Goal: Task Accomplishment & Management: Manage account settings

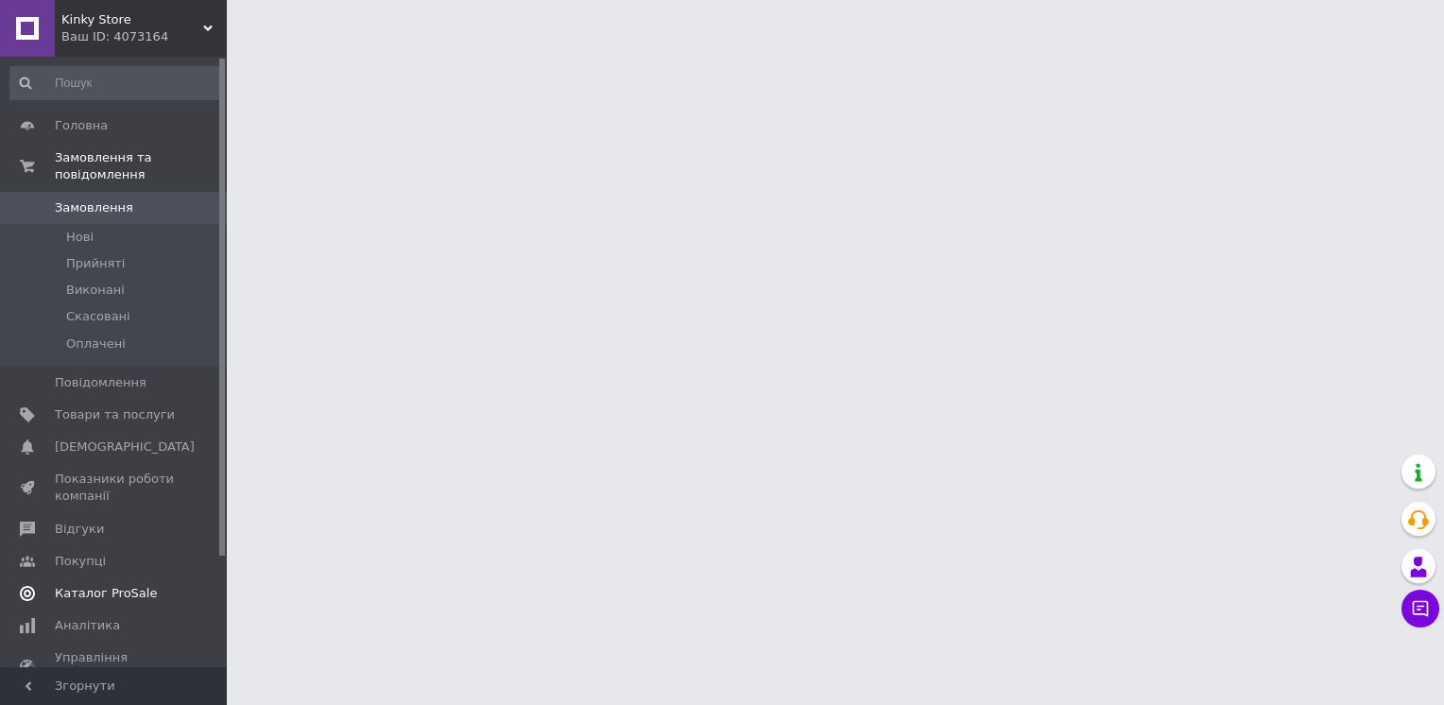
click at [106, 585] on span "Каталог ProSale" at bounding box center [106, 593] width 102 height 17
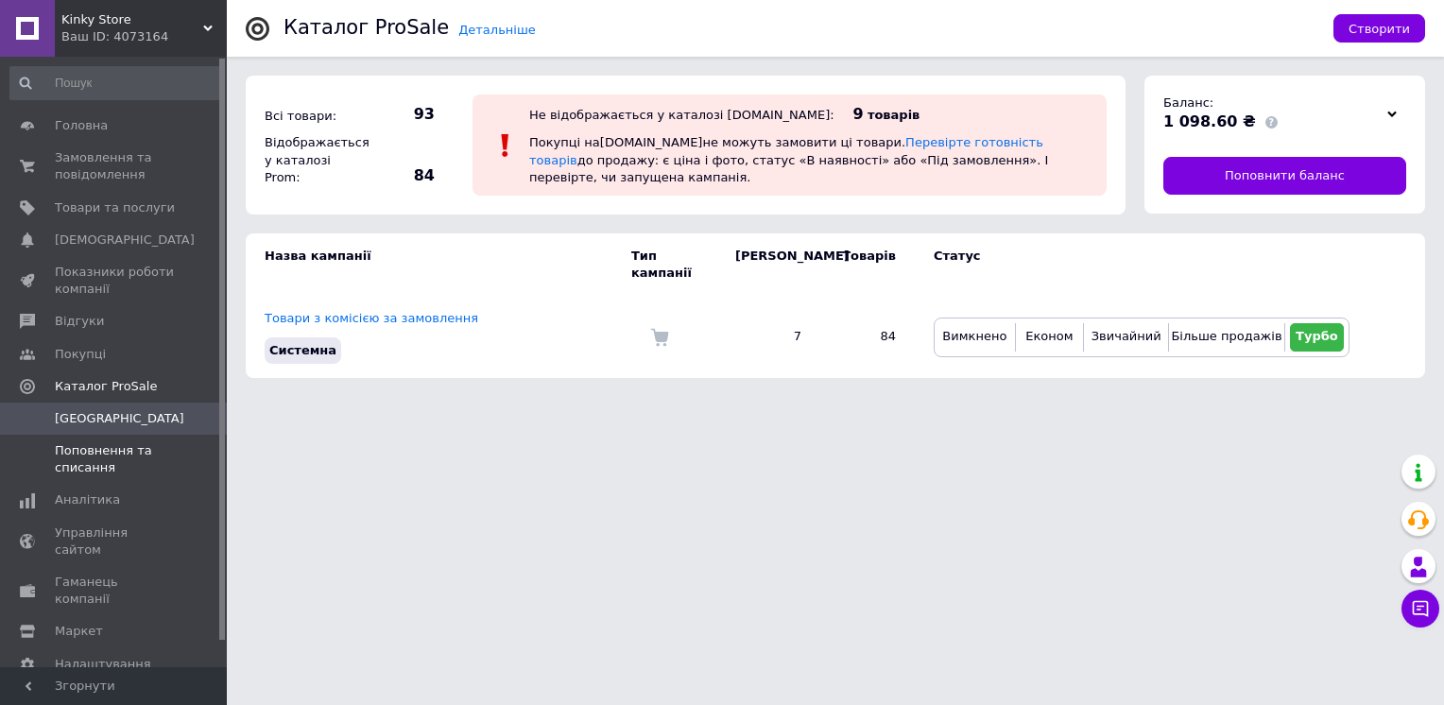
click at [115, 449] on span "Поповнення та списання" at bounding box center [115, 459] width 120 height 34
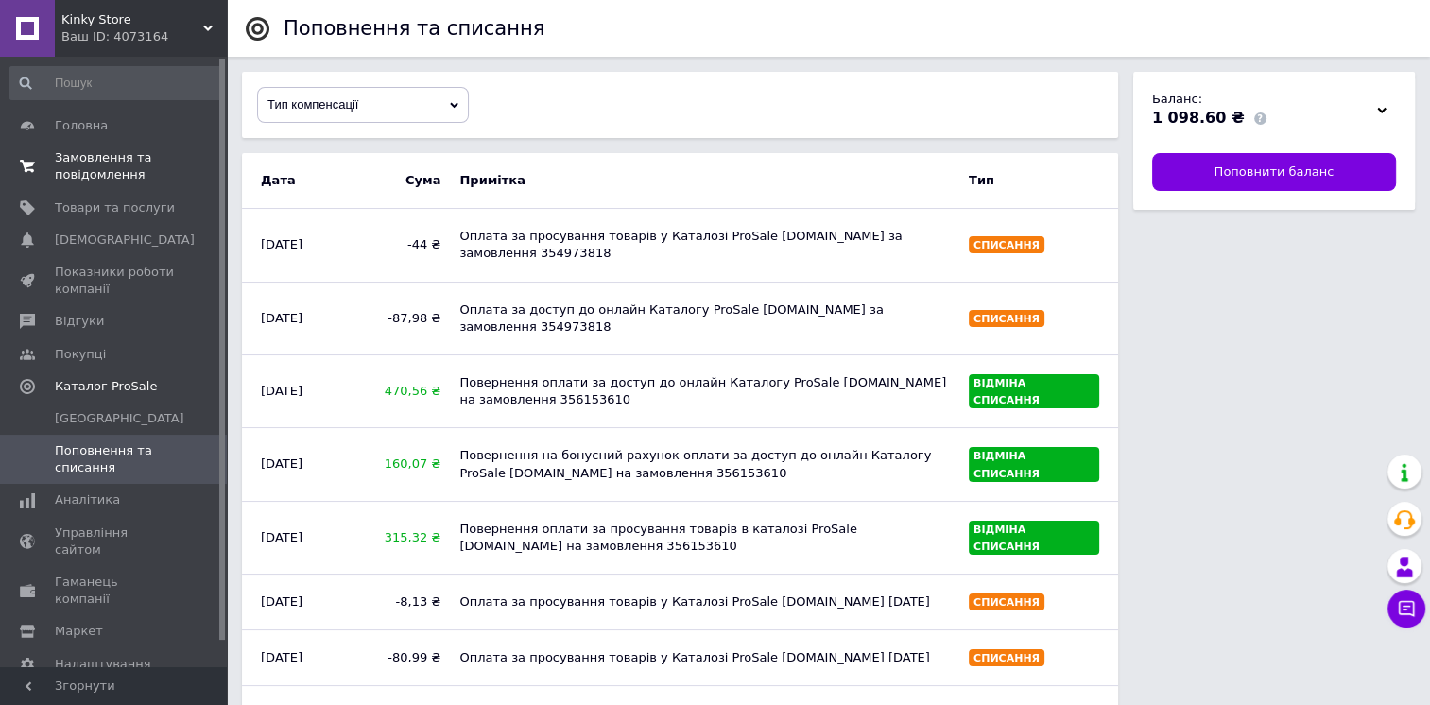
click at [115, 172] on span "Замовлення та повідомлення" at bounding box center [115, 166] width 120 height 34
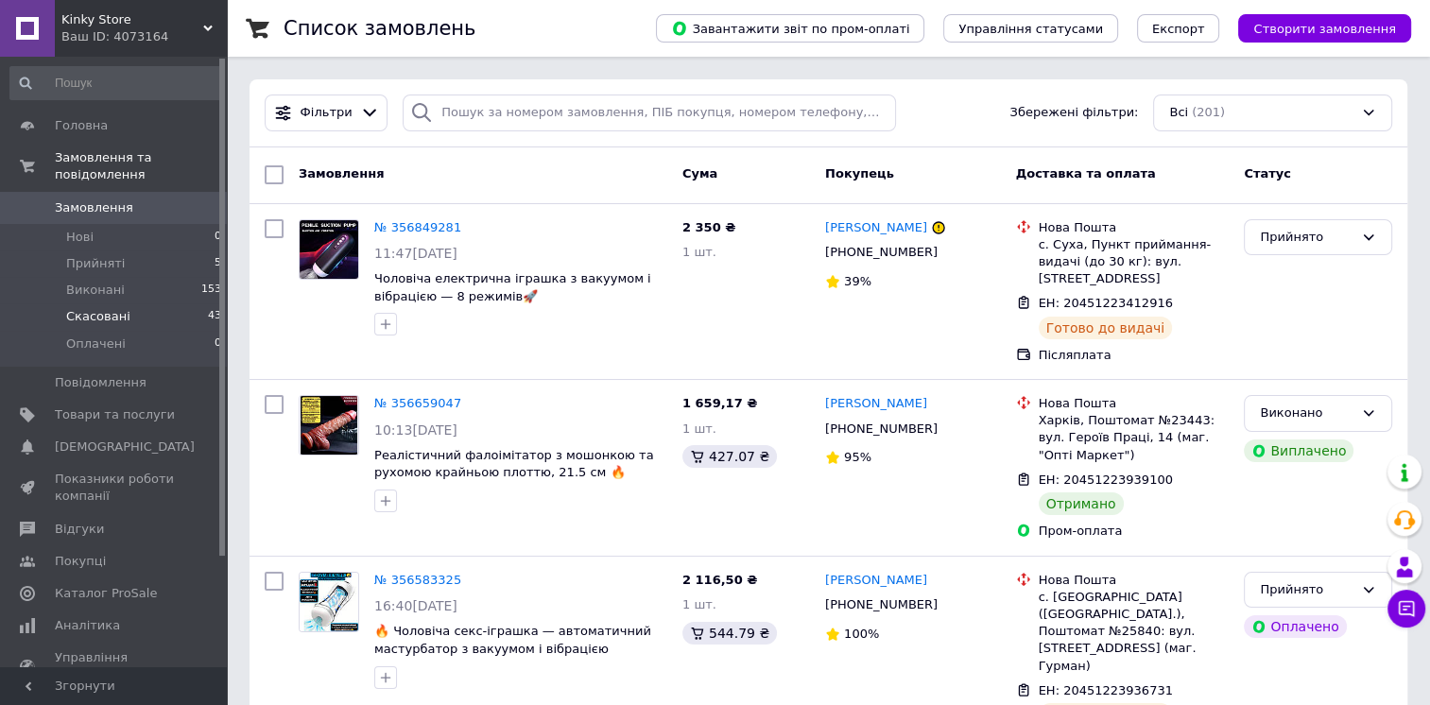
click at [89, 308] on span "Скасовані" at bounding box center [98, 316] width 64 height 17
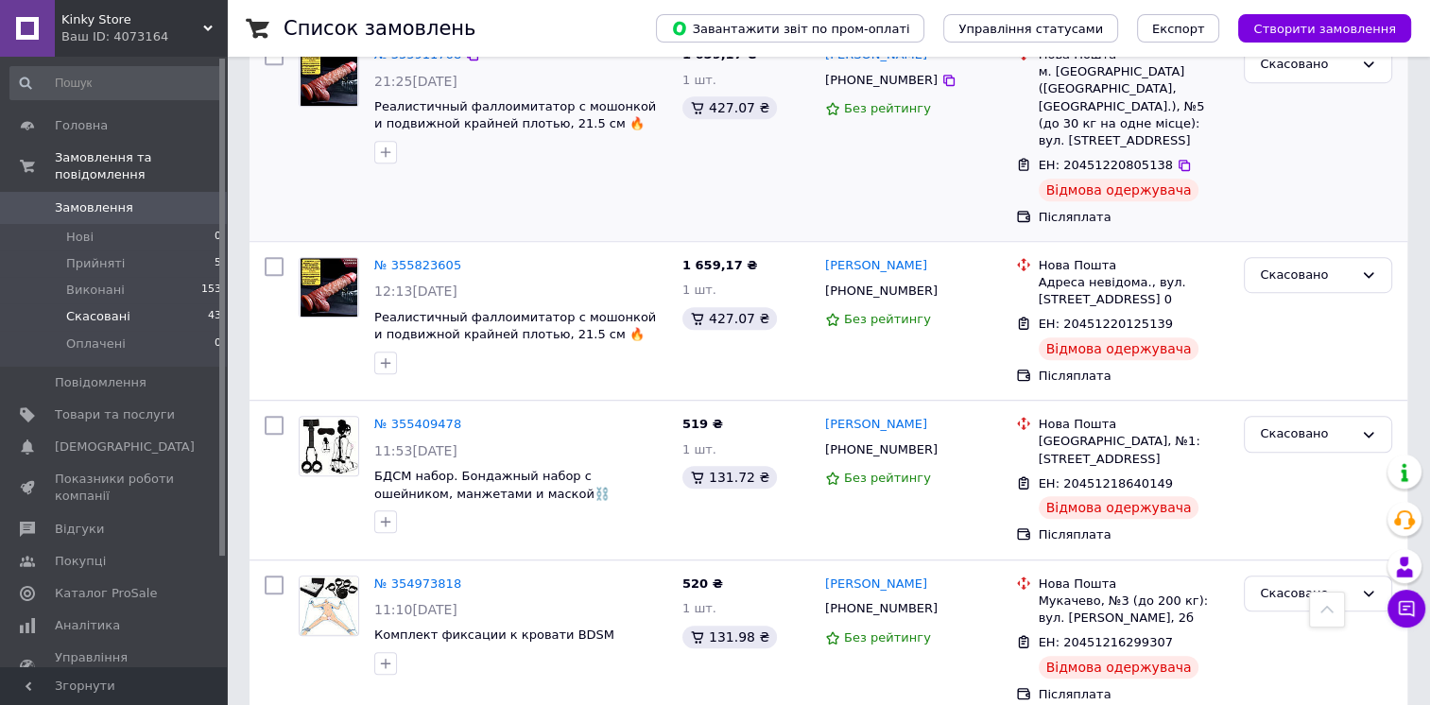
scroll to position [1229, 0]
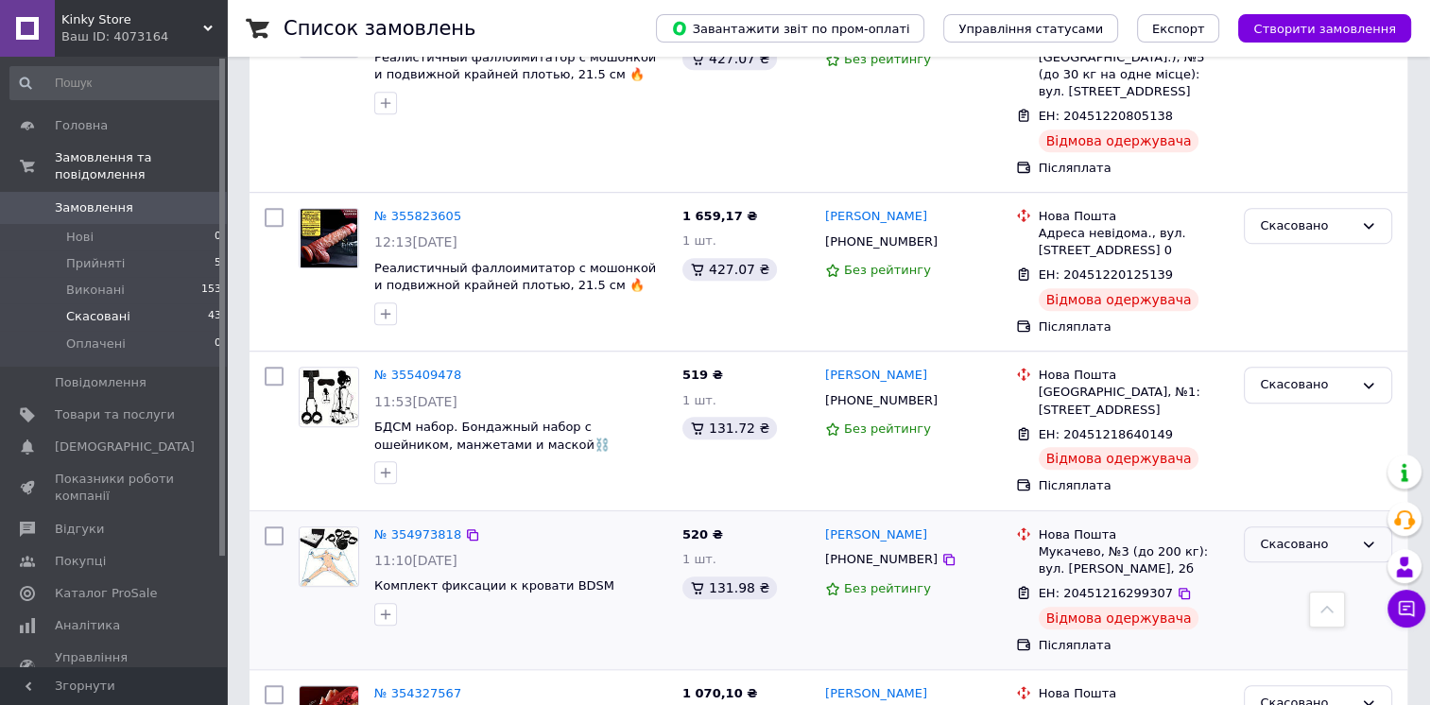
click at [1297, 535] on div "Скасовано" at bounding box center [1307, 545] width 94 height 20
click at [900, 581] on span "Без рейтингу" at bounding box center [887, 588] width 87 height 14
click at [106, 199] on span "Замовлення" at bounding box center [94, 207] width 78 height 17
